Goal: Task Accomplishment & Management: Use online tool/utility

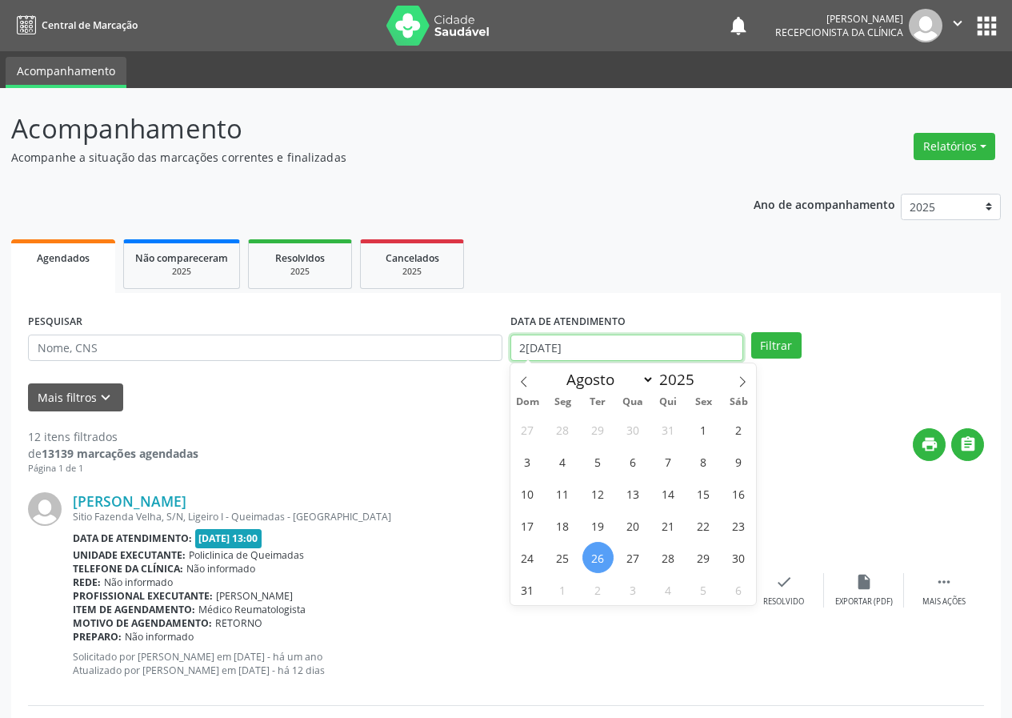
click at [599, 342] on input "2[DATE]" at bounding box center [626, 347] width 233 height 27
click at [632, 554] on span "27" at bounding box center [633, 557] width 31 height 31
type input "[DATE]"
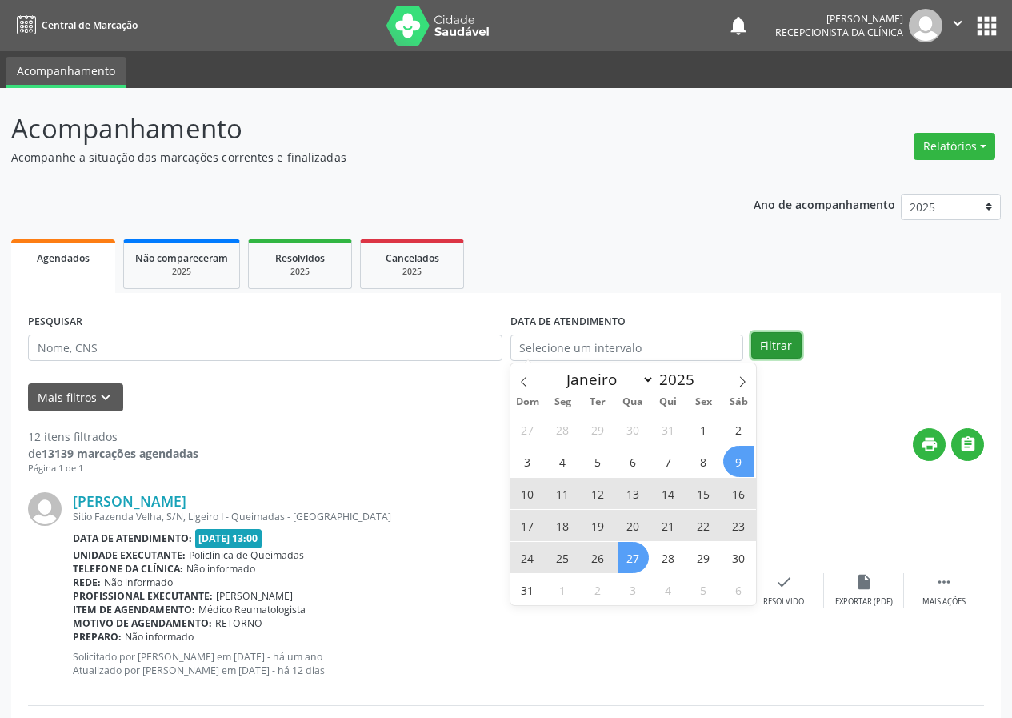
click at [778, 347] on button "Filtrar" at bounding box center [776, 345] width 50 height 27
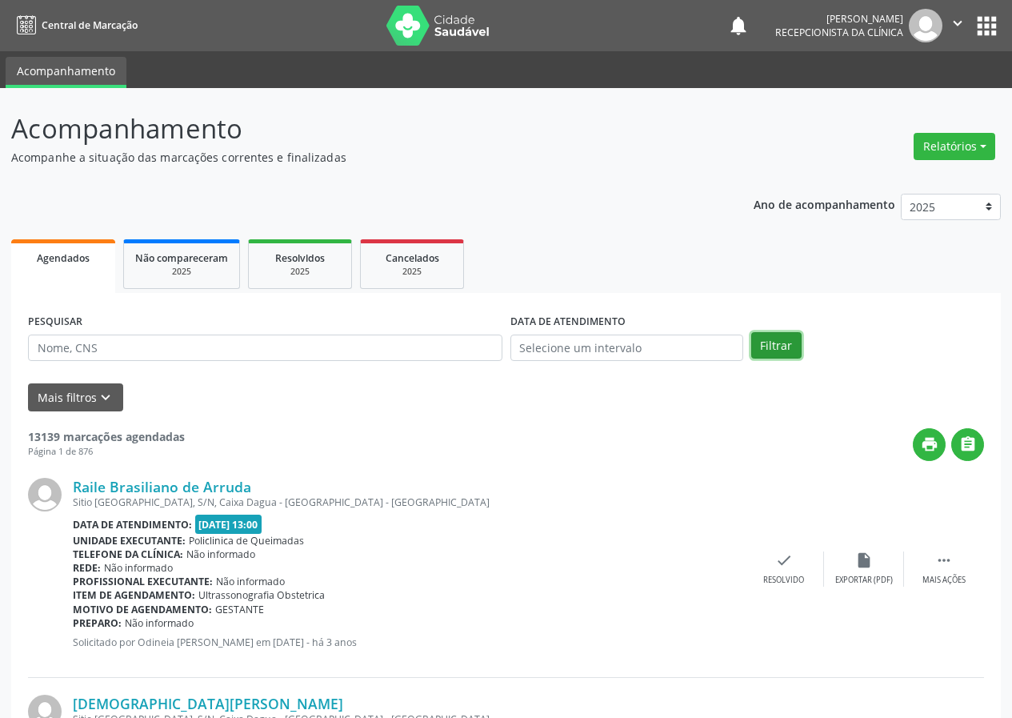
click at [789, 341] on button "Filtrar" at bounding box center [776, 345] width 50 height 27
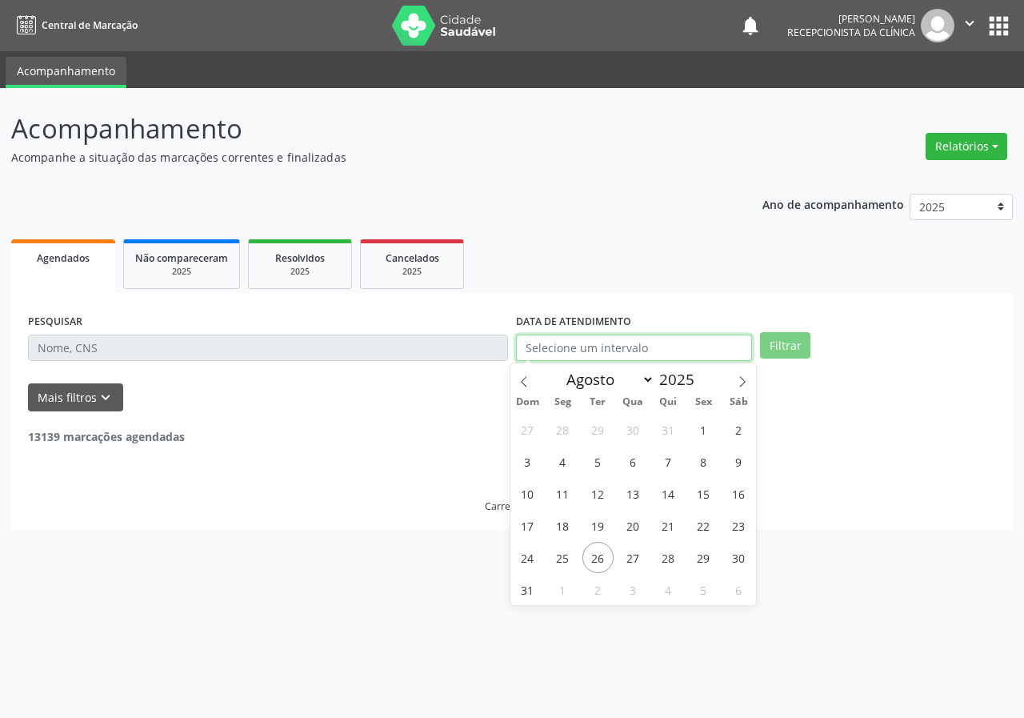
click at [631, 354] on input "text" at bounding box center [634, 347] width 236 height 27
click at [638, 558] on span "27" at bounding box center [633, 557] width 31 height 31
type input "[DATE]"
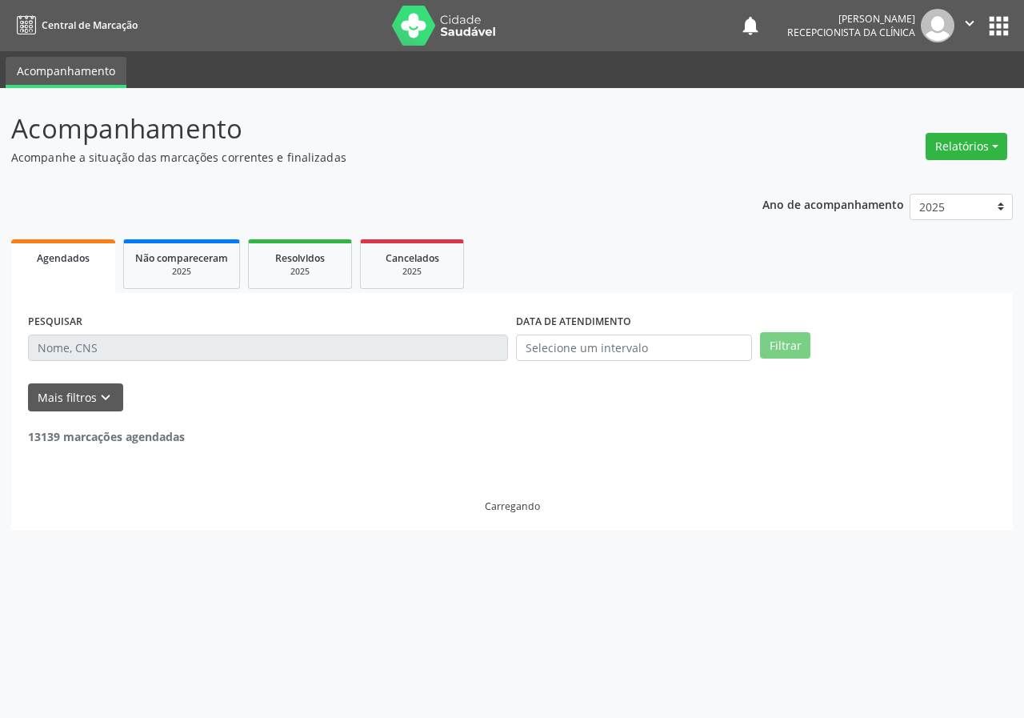
click at [66, 257] on span "Agendados" at bounding box center [63, 258] width 53 height 14
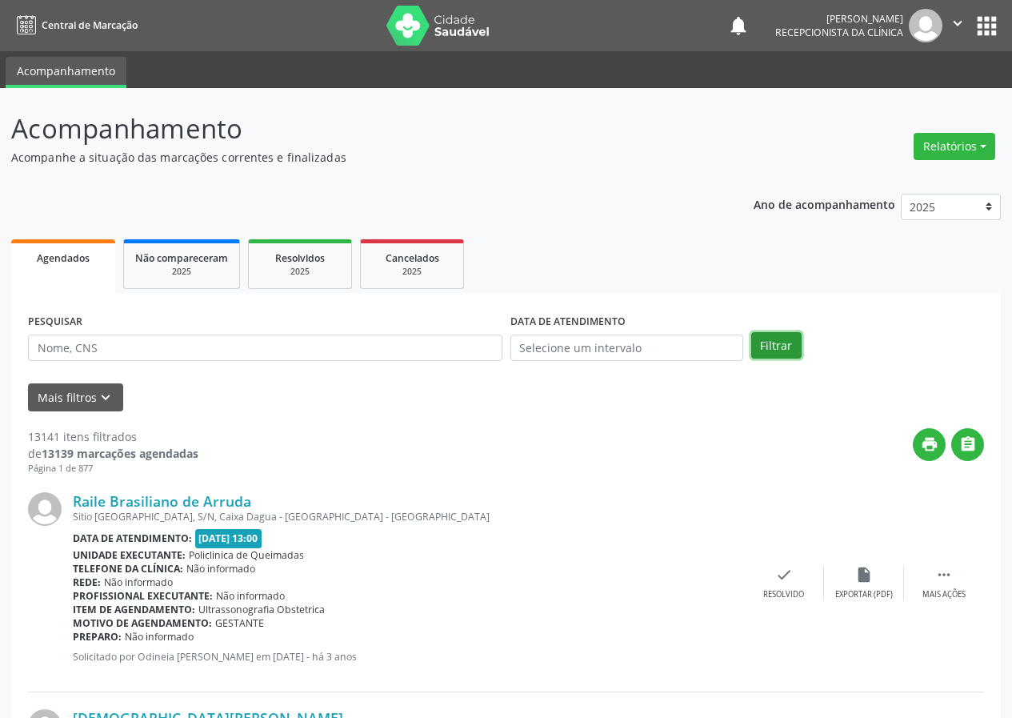
click at [774, 342] on button "Filtrar" at bounding box center [776, 345] width 50 height 27
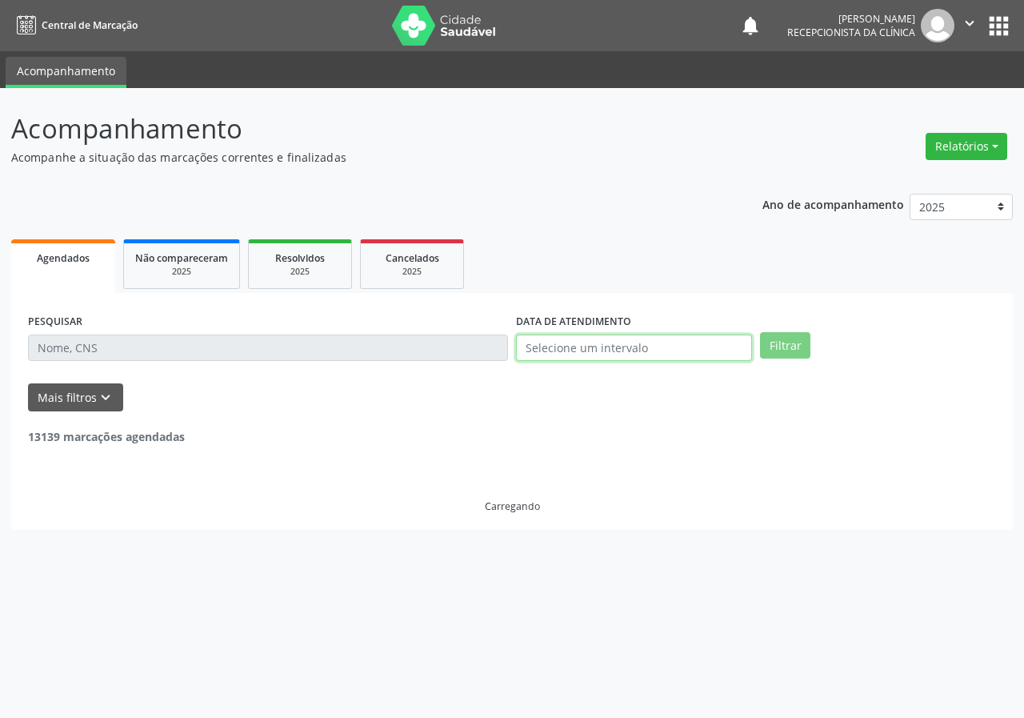
click at [632, 346] on input "text" at bounding box center [634, 347] width 236 height 27
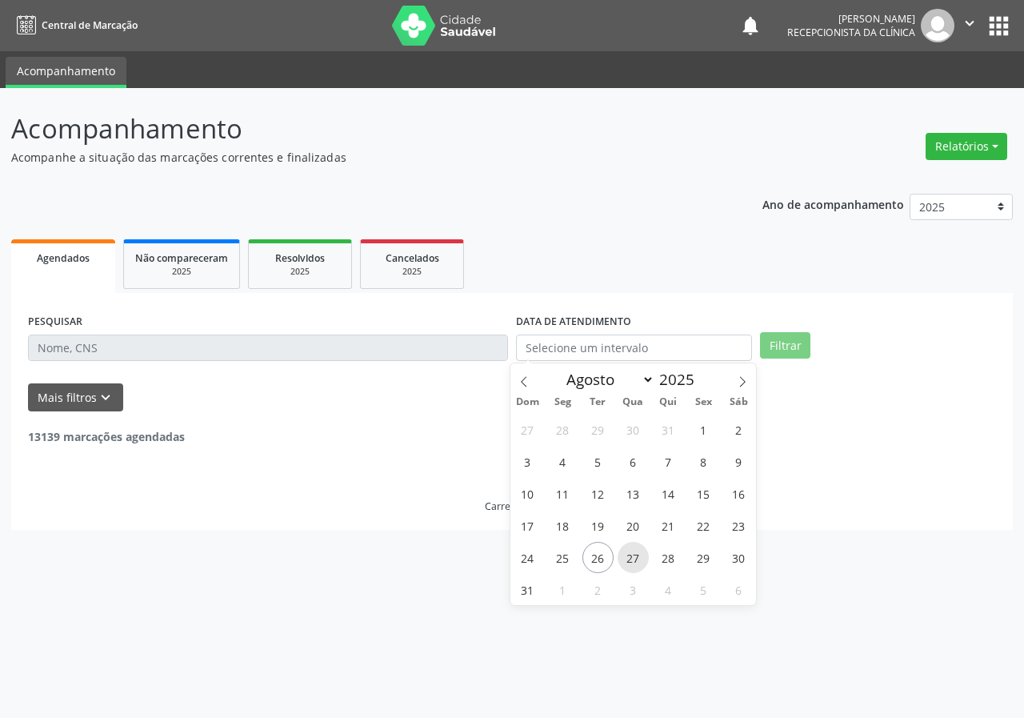
click at [632, 558] on span "27" at bounding box center [633, 557] width 31 height 31
type input "[DATE]"
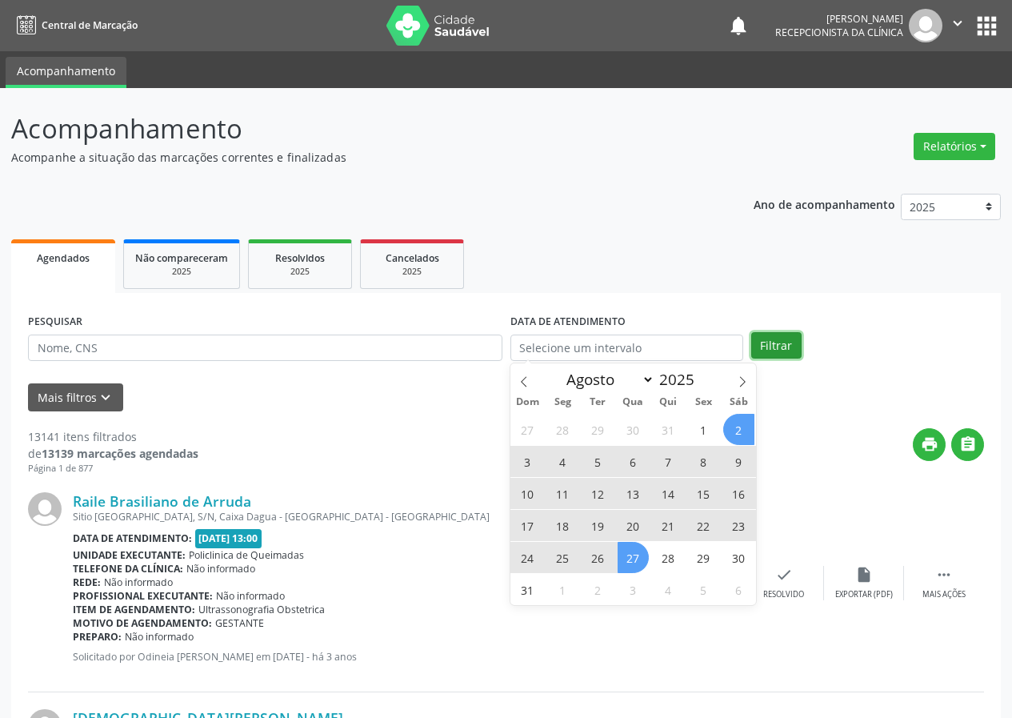
click at [783, 340] on button "Filtrar" at bounding box center [776, 345] width 50 height 27
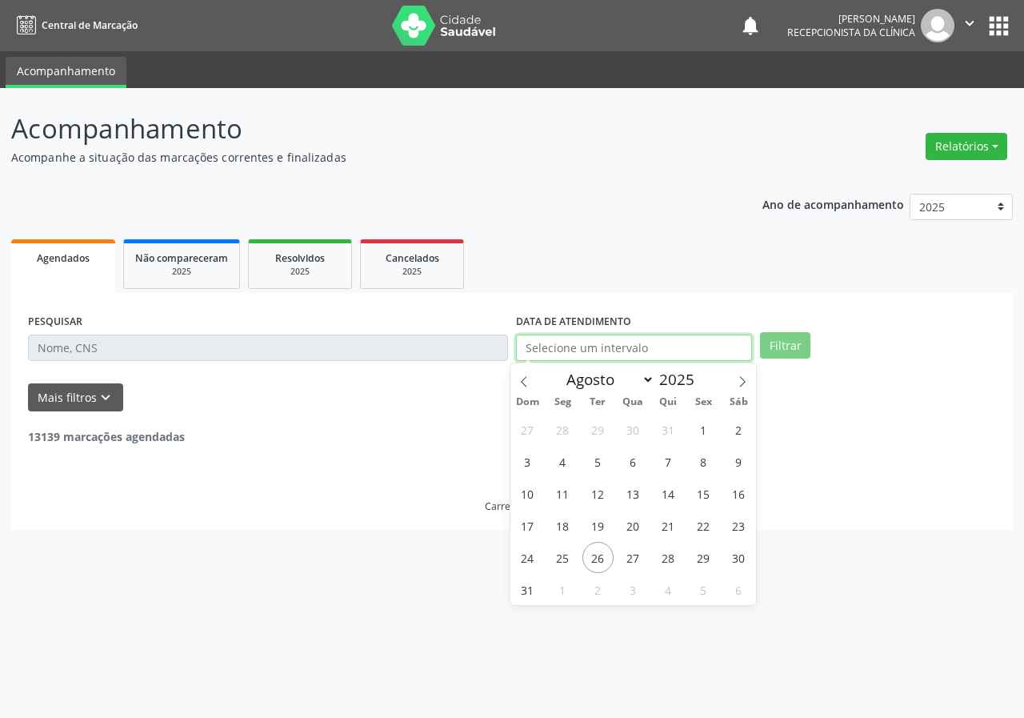
click at [687, 348] on input "text" at bounding box center [634, 347] width 236 height 27
click at [638, 563] on span "27" at bounding box center [633, 557] width 31 height 31
type input "[DATE]"
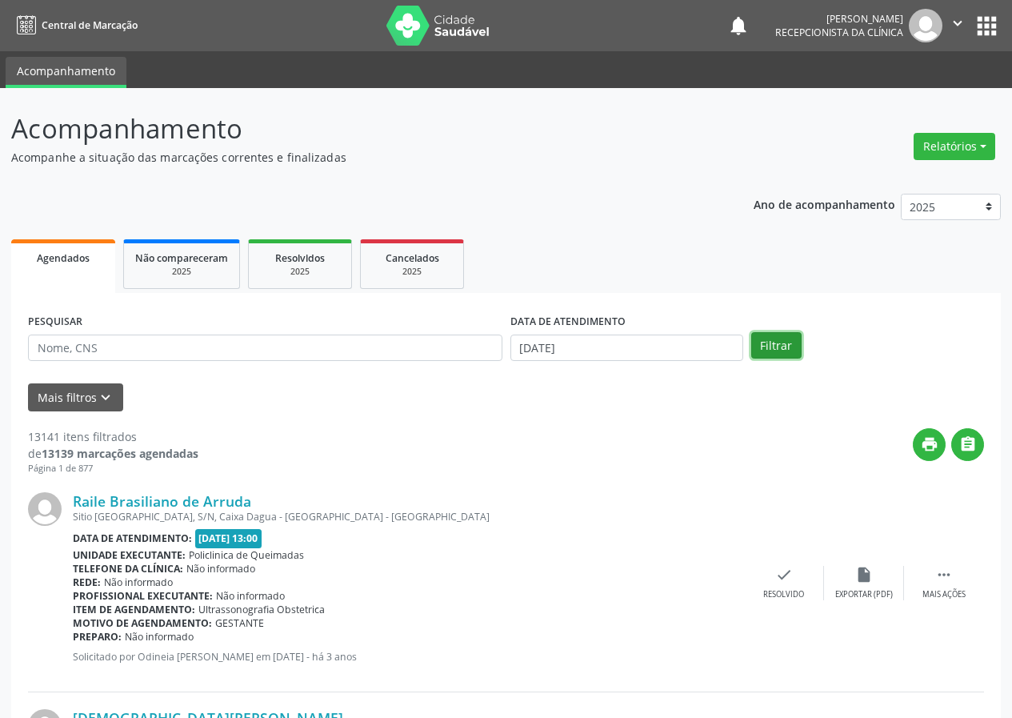
click at [781, 349] on button "Filtrar" at bounding box center [776, 345] width 50 height 27
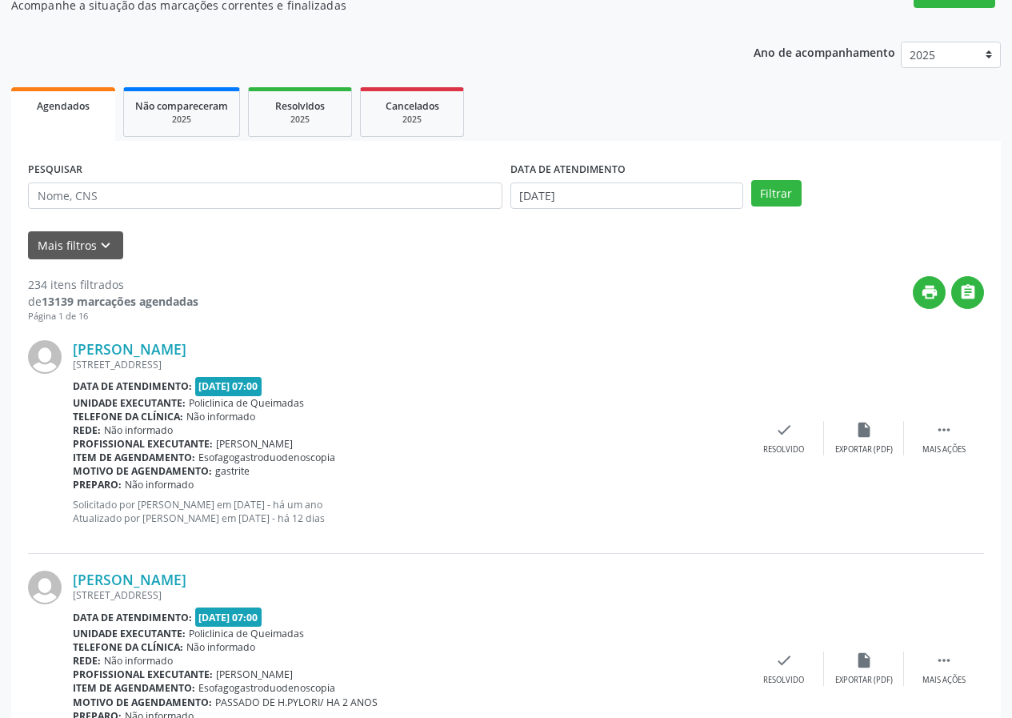
scroll to position [102, 0]
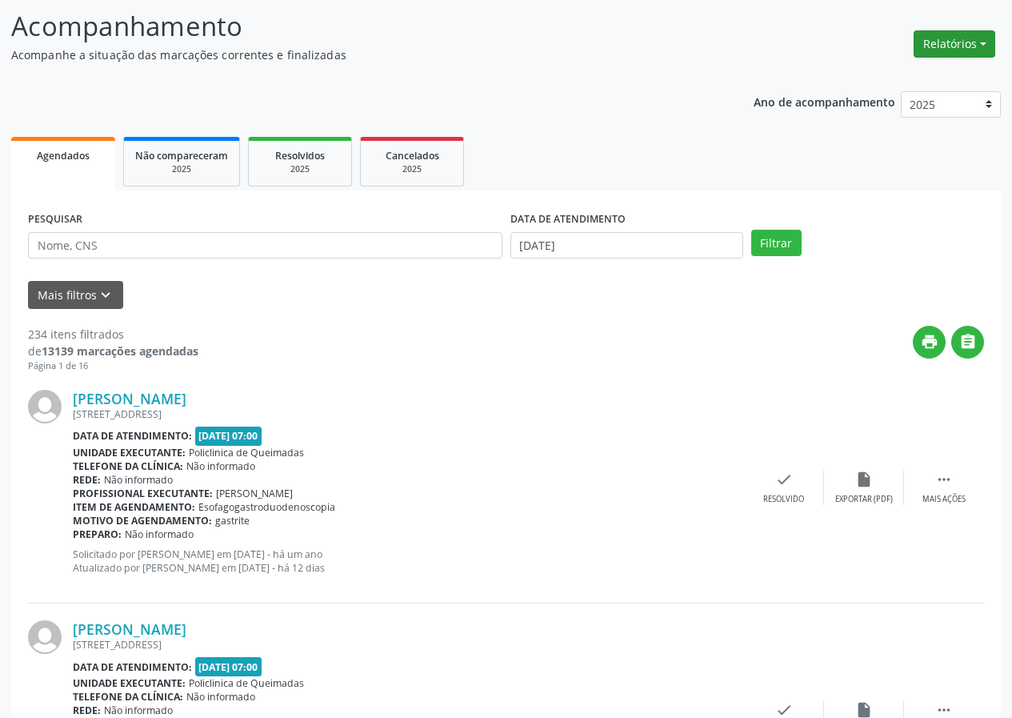
click at [958, 51] on button "Relatórios" at bounding box center [955, 43] width 82 height 27
click at [907, 74] on link "Agendamentos" at bounding box center [910, 78] width 172 height 22
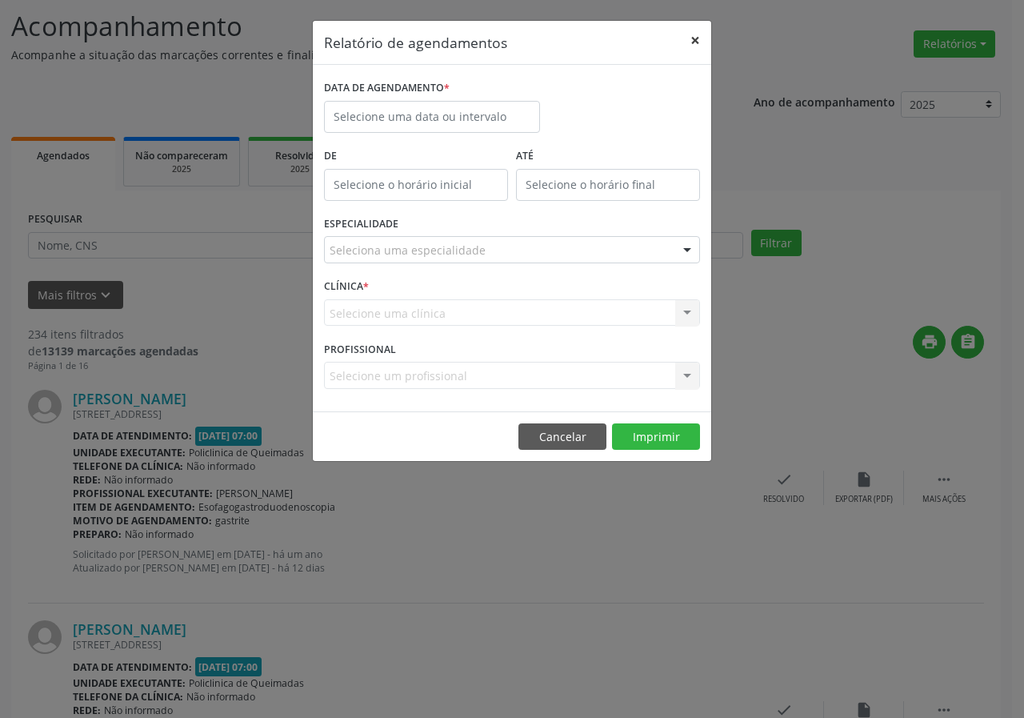
click at [698, 40] on button "×" at bounding box center [695, 40] width 32 height 39
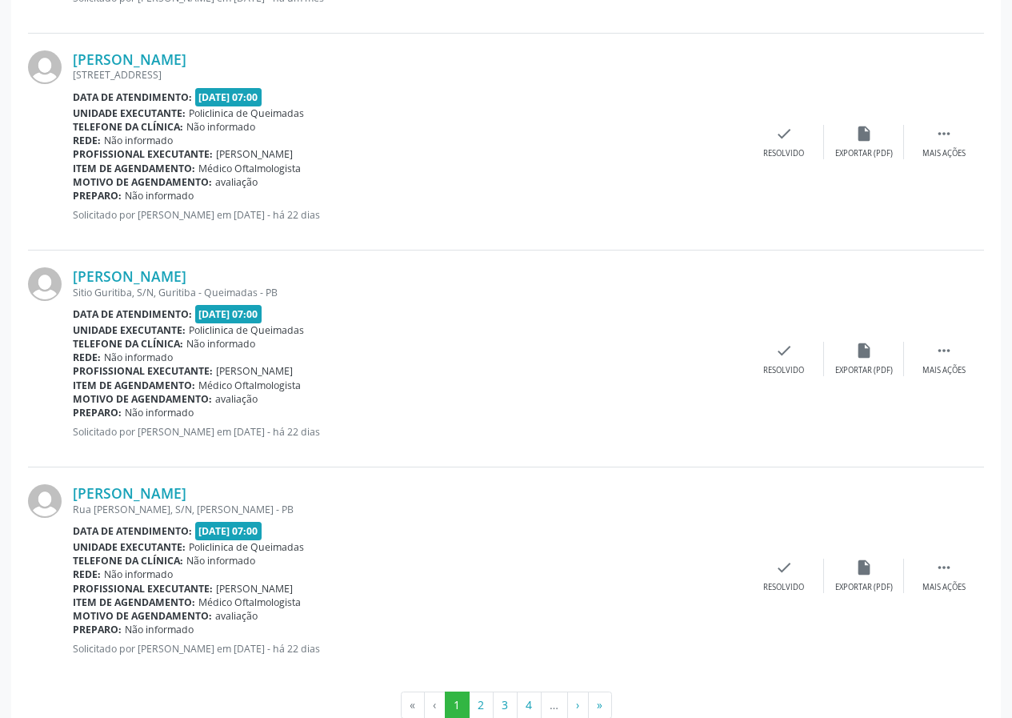
scroll to position [3194, 0]
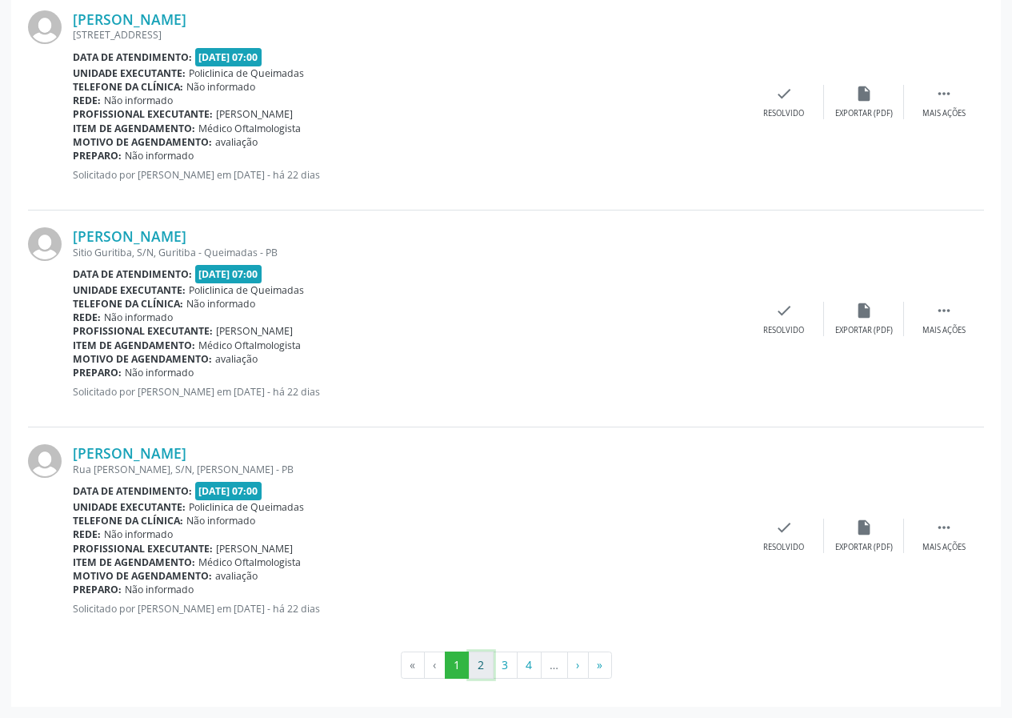
click at [473, 669] on button "2" at bounding box center [481, 664] width 25 height 27
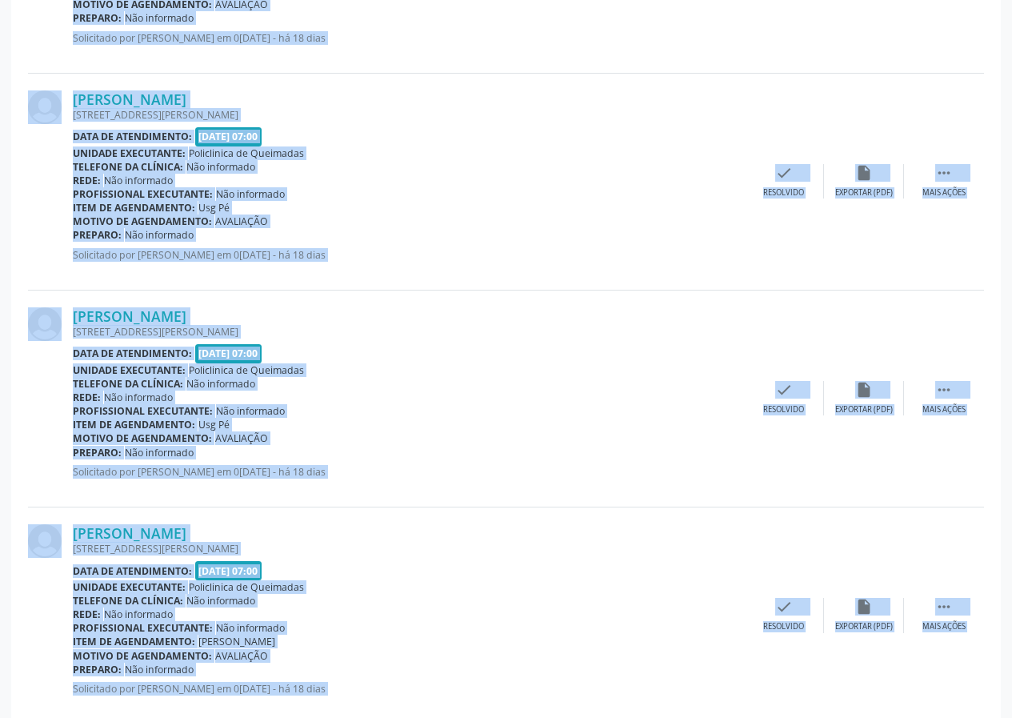
scroll to position [3084, 0]
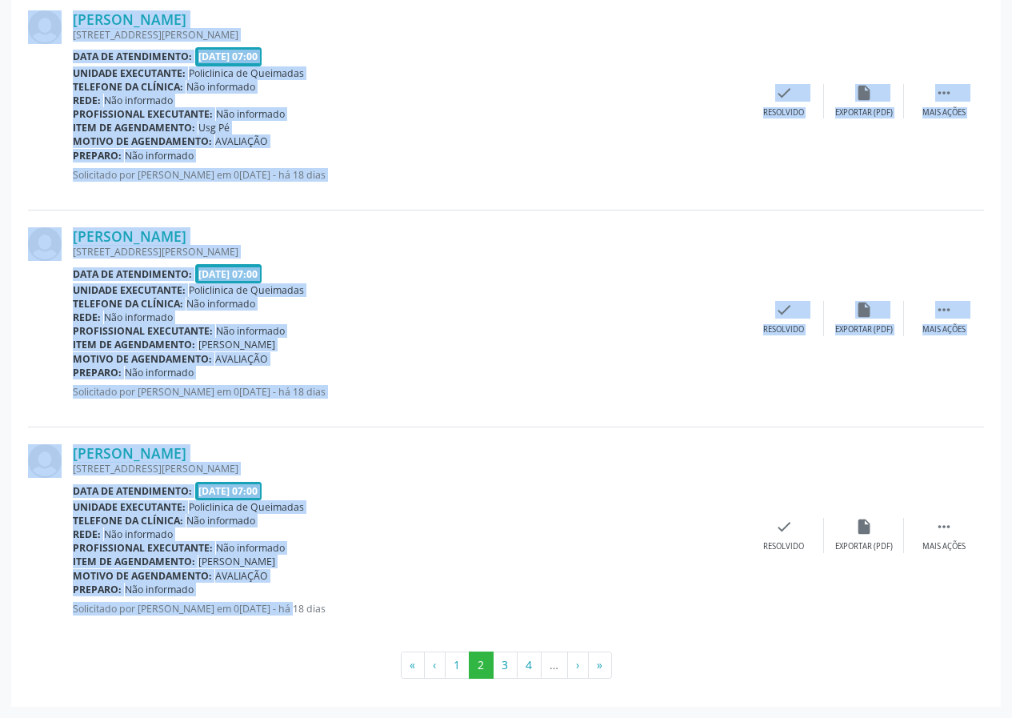
drag, startPoint x: 65, startPoint y: 14, endPoint x: 412, endPoint y: 613, distance: 692.5
copy div "Lore Ipsum Dolorsi Ametc Adipis el Sedd, 749, Eiusmo te Inci - Utlaboree - DO M…"
click at [597, 382] on div "[PERSON_NAME] [STREET_ADDRESS][PERSON_NAME] Data de atendimento: [DATE] 07:00 U…" at bounding box center [408, 318] width 671 height 182
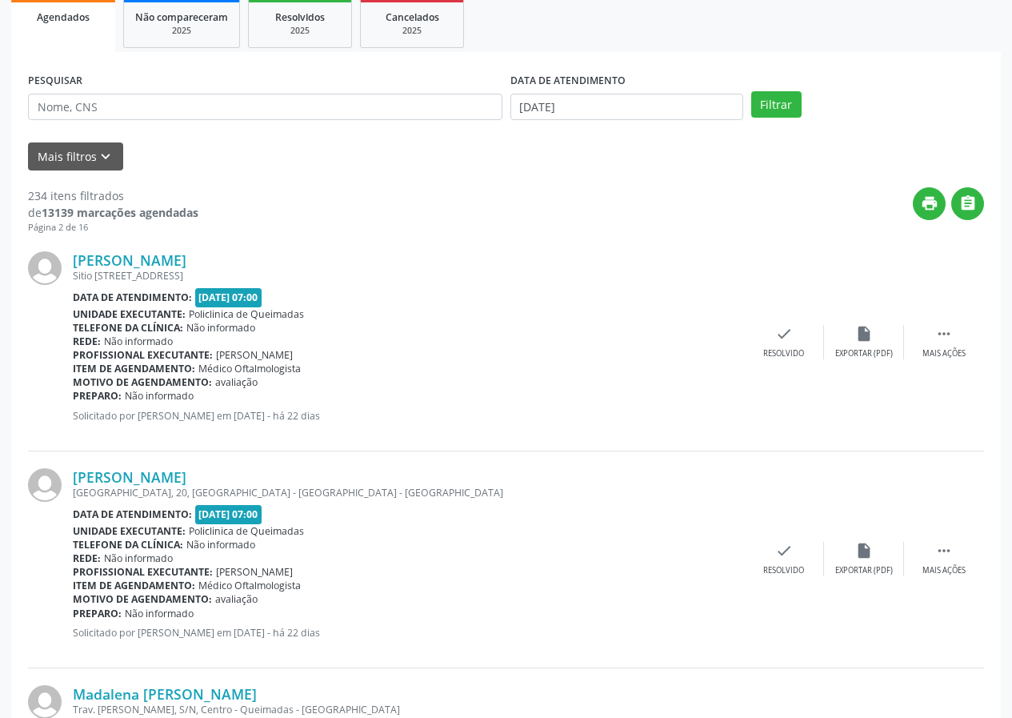
scroll to position [240, 0]
click at [961, 206] on icon "" at bounding box center [968, 204] width 18 height 18
